Goal: Task Accomplishment & Management: Use online tool/utility

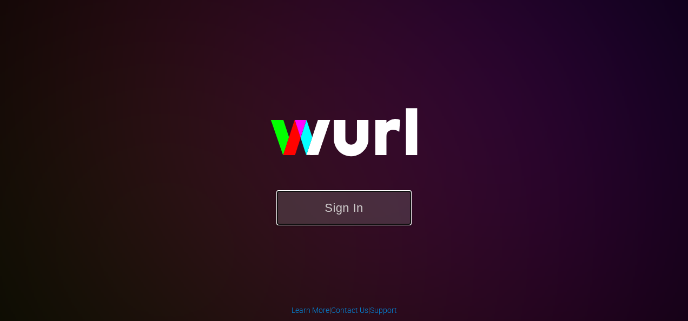
click at [346, 212] on button "Sign In" at bounding box center [343, 207] width 135 height 35
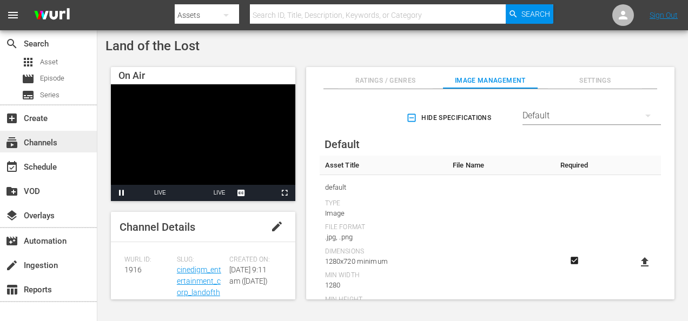
click at [54, 143] on div "subscriptions Channels" at bounding box center [30, 141] width 61 height 10
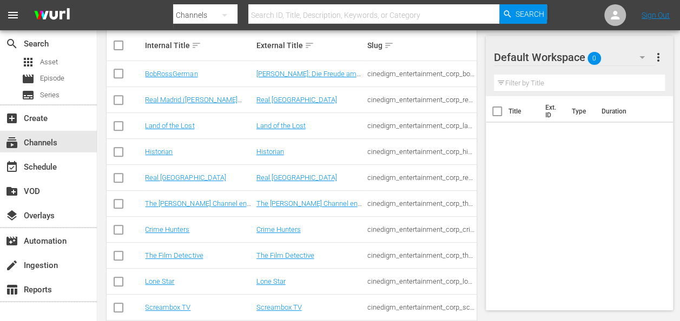
scroll to position [270, 0]
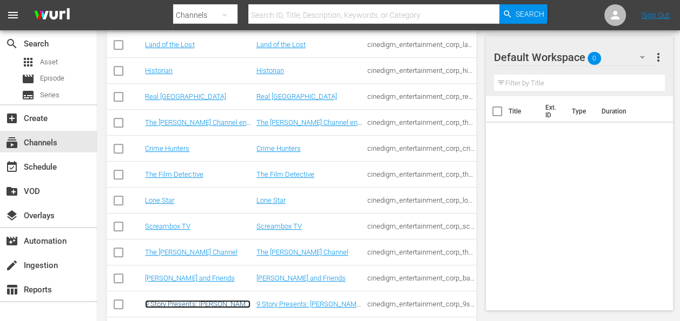
click at [173, 306] on link "9 Story Presents: [PERSON_NAME] and Friends" at bounding box center [197, 308] width 105 height 16
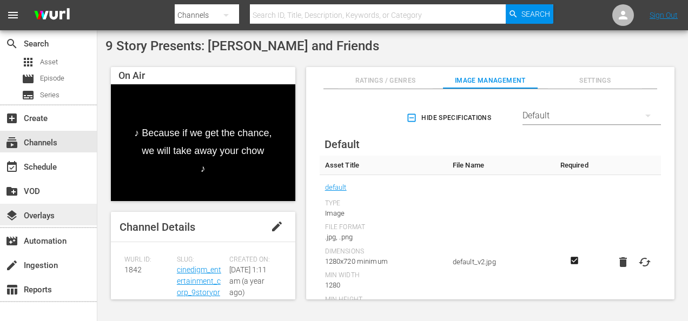
click at [51, 219] on div "layers Overlays" at bounding box center [30, 214] width 61 height 10
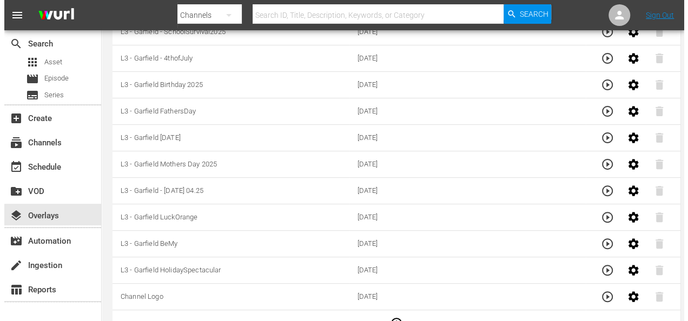
scroll to position [177, 0]
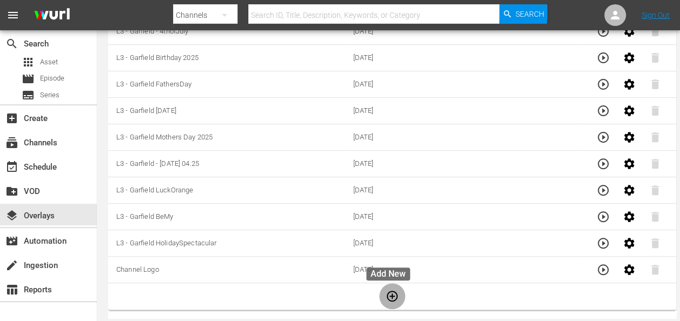
click at [391, 294] on icon "button" at bounding box center [391, 296] width 13 height 13
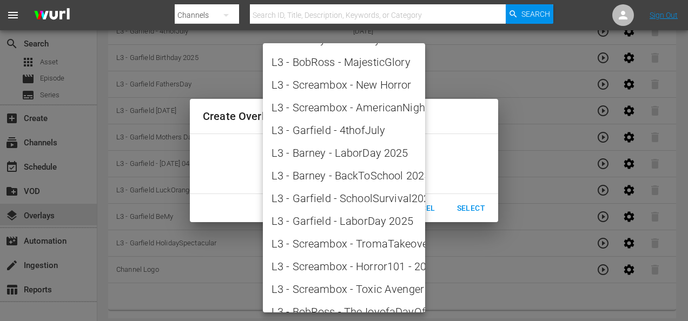
scroll to position [1238, 0]
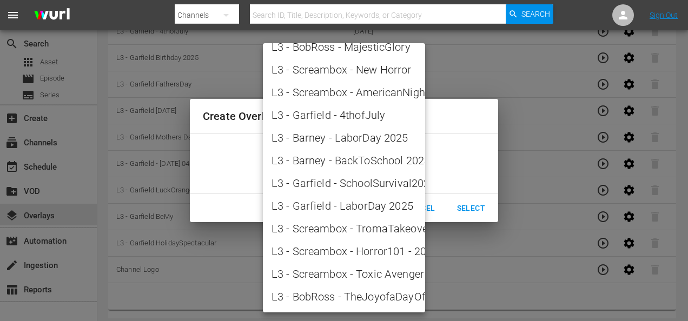
click at [237, 292] on div at bounding box center [344, 160] width 688 height 321
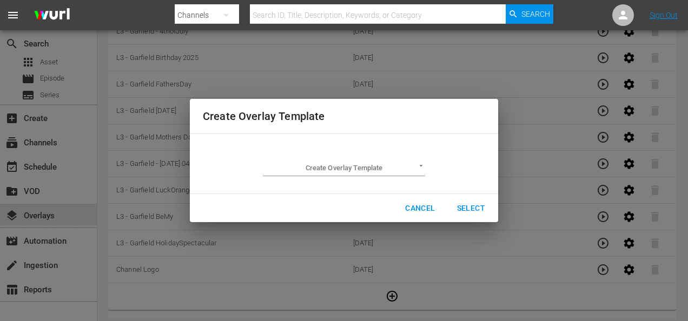
click at [427, 169] on td "Create Overlay Template ​" at bounding box center [344, 164] width 282 height 42
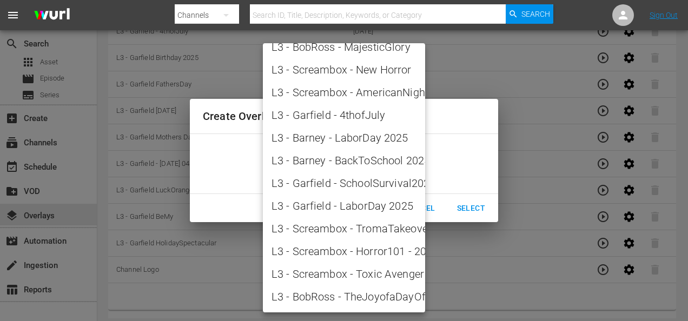
click at [518, 274] on div at bounding box center [344, 160] width 688 height 321
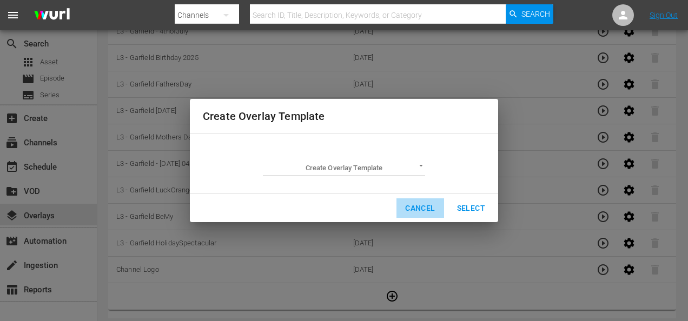
click at [415, 208] on span "Cancel" at bounding box center [420, 209] width 30 height 14
